Goal: Task Accomplishment & Management: Manage account settings

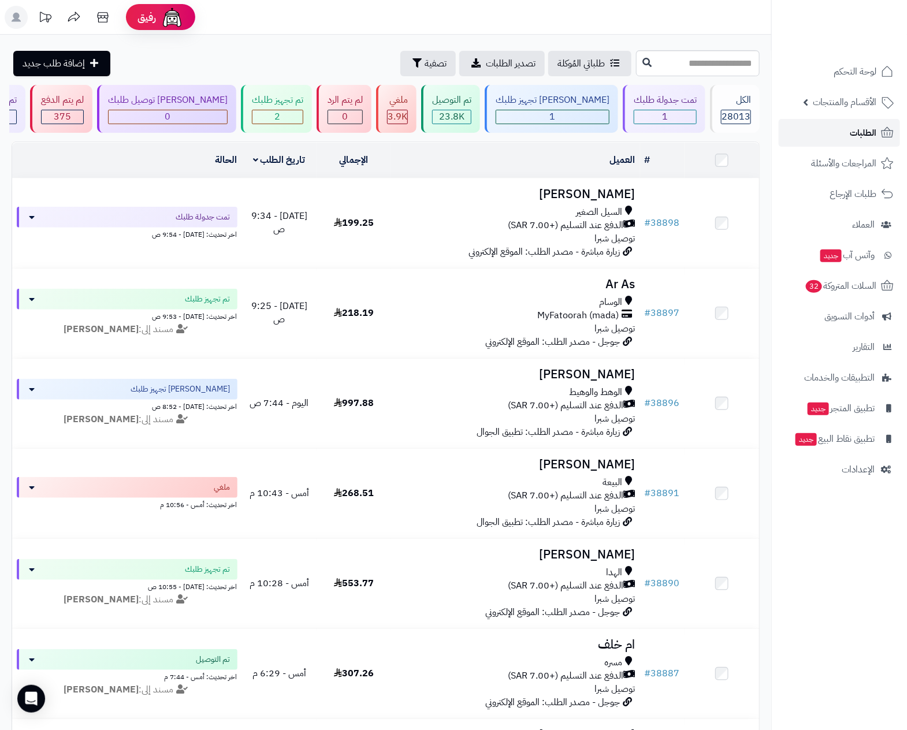
click at [855, 130] on span "الطلبات" at bounding box center [863, 133] width 27 height 16
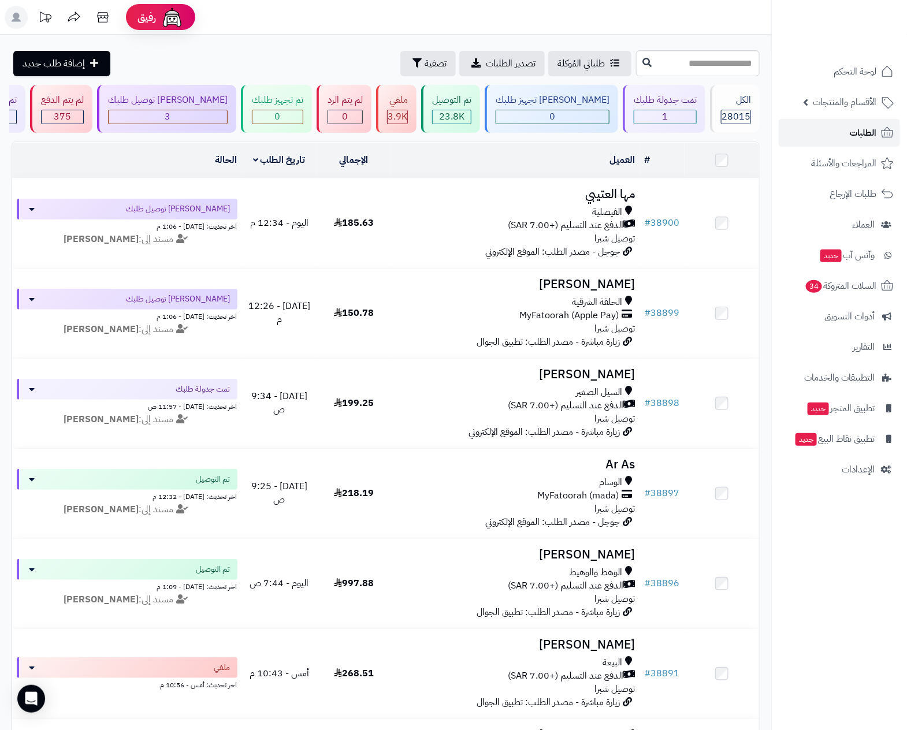
click at [862, 133] on span "الطلبات" at bounding box center [863, 133] width 27 height 16
